Goal: Task Accomplishment & Management: Manage account settings

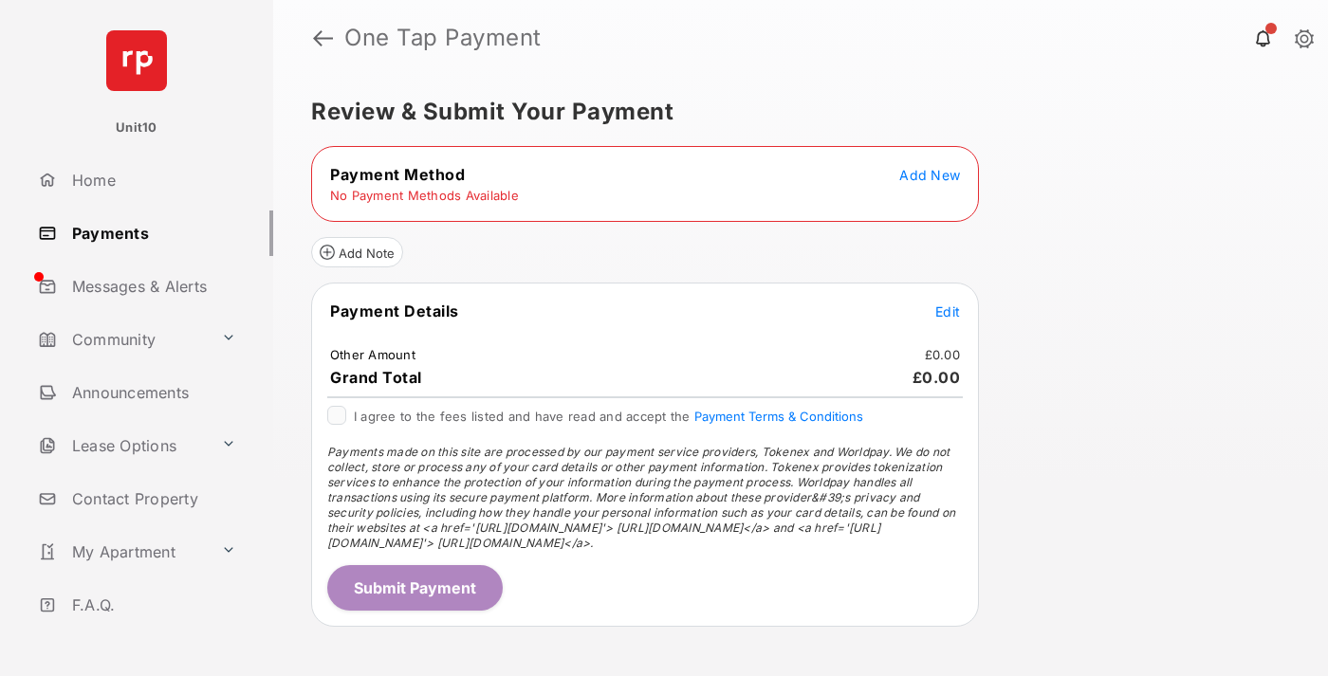
click at [930, 175] on span "Add New" at bounding box center [929, 175] width 61 height 16
